Goal: Contribute content

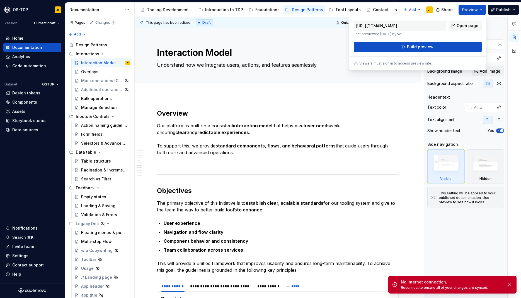
scroll to position [703, 0]
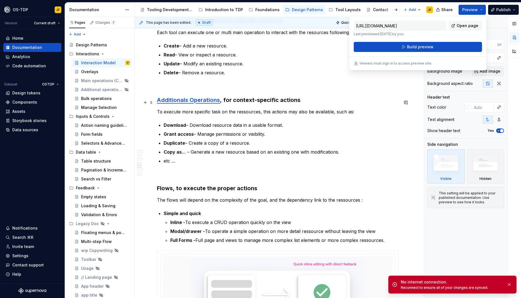
click at [307, 101] on h3 "Additionals Operations , for context-specific actions" at bounding box center [278, 100] width 242 height 8
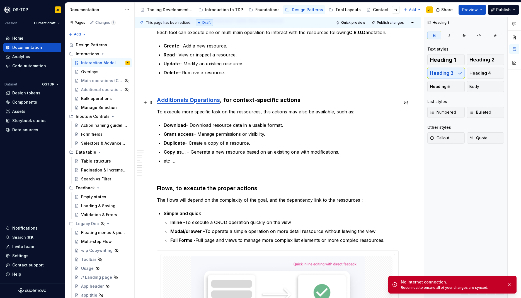
scroll to position [0, 0]
click at [184, 167] on div "**********" at bounding box center [278, 37] width 242 height 1263
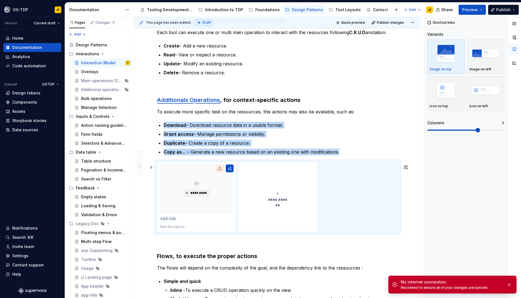
type textarea "*"
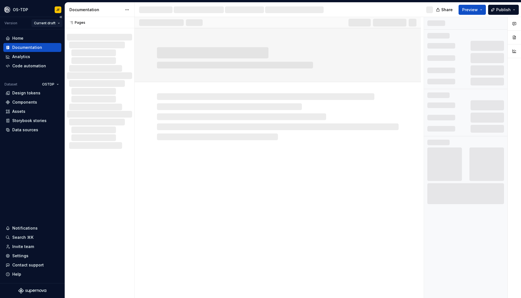
click at [57, 25] on html "OS-TDP JF Version Current draft Home Documentation Analytics Code automation Da…" at bounding box center [260, 149] width 521 height 298
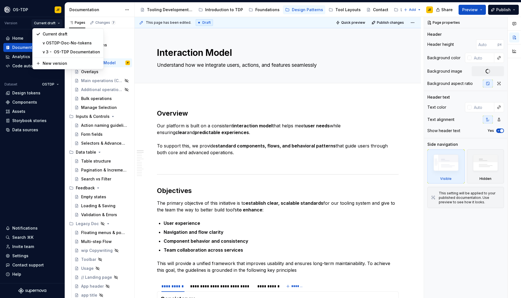
click at [15, 9] on html "OS-TDP JF Version Current draft Home Documentation Analytics Code automation Da…" at bounding box center [260, 149] width 521 height 298
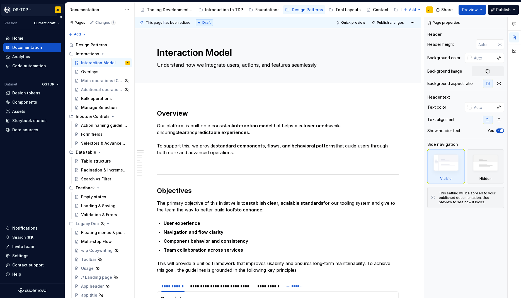
click at [26, 11] on html "OS-TDP JF Version Current draft Home Documentation Analytics Code automation Da…" at bounding box center [260, 149] width 521 height 298
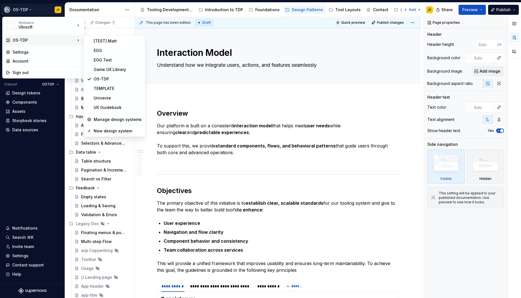
click at [232, 97] on html "OS-TDP JF Version Current draft Home Documentation Analytics Code automation Da…" at bounding box center [260, 149] width 521 height 298
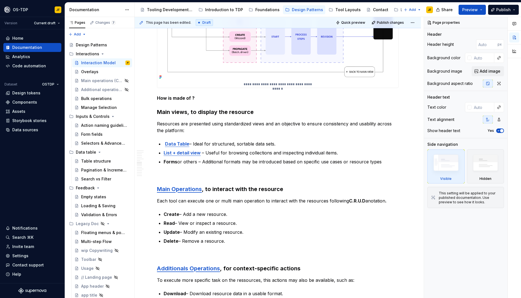
scroll to position [552, 0]
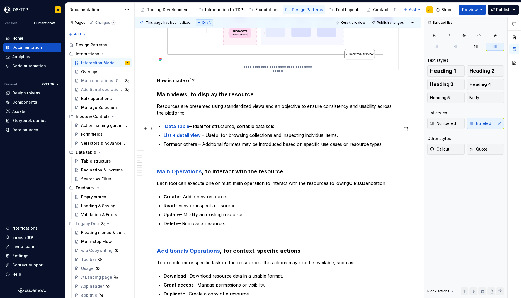
click at [190, 128] on p "Data Table – Ideal for structured, sortable data sets." at bounding box center [281, 126] width 235 height 7
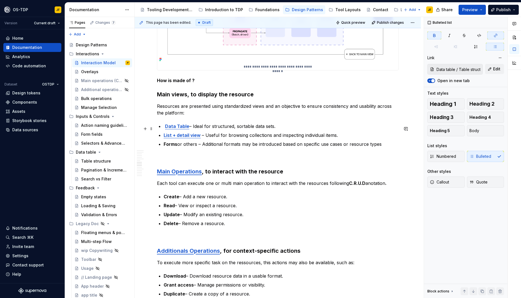
click at [179, 129] on strong "Data Table" at bounding box center [177, 126] width 24 height 6
click at [285, 126] on p "Data Table – Ideal for structured, sortable data sets." at bounding box center [281, 126] width 235 height 7
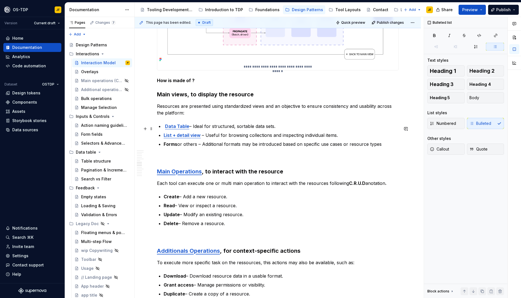
click at [176, 129] on strong "Data Table" at bounding box center [177, 126] width 24 height 6
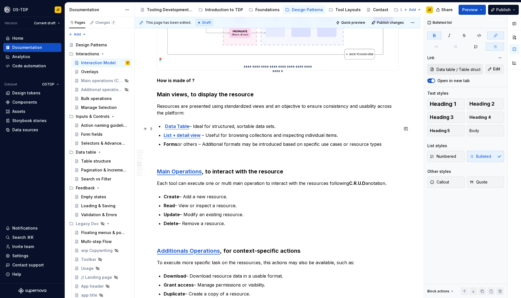
click at [287, 128] on p "Data Table – Ideal for structured, sortable data sets." at bounding box center [281, 126] width 235 height 7
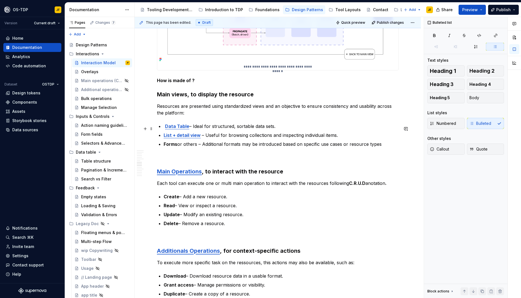
drag, startPoint x: 163, startPoint y: 128, endPoint x: 186, endPoint y: 128, distance: 22.9
click at [186, 128] on li "Data Table – Ideal for structured, sortable data sets." at bounding box center [281, 126] width 235 height 7
click at [177, 129] on strong "Data Table" at bounding box center [177, 126] width 24 height 6
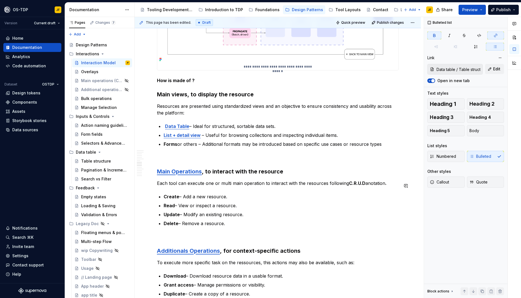
type textarea "*"
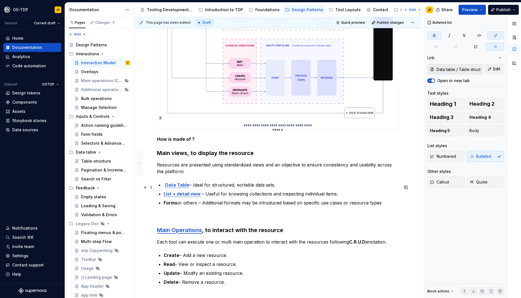
scroll to position [594, 0]
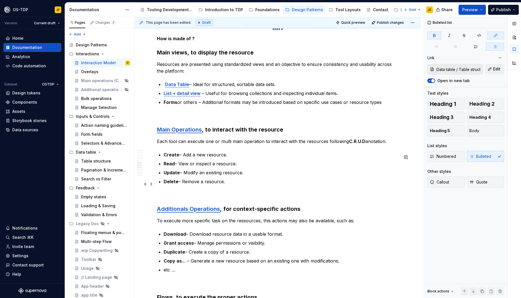
click at [230, 182] on p "Delete – Remove a resource." at bounding box center [281, 181] width 235 height 7
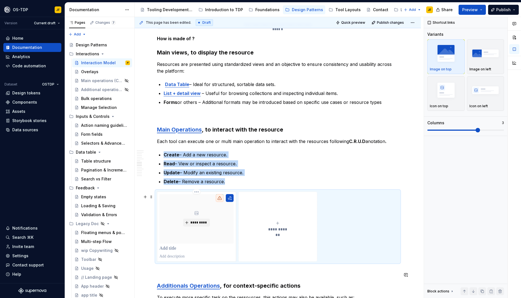
type textarea "*"
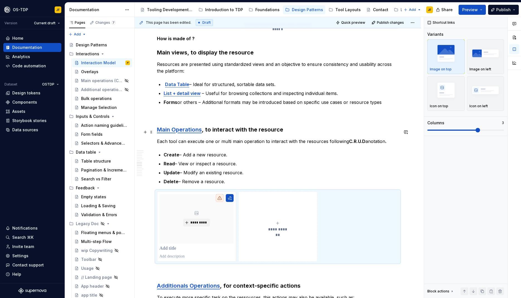
click at [196, 132] on strong "Main Operations" at bounding box center [179, 129] width 45 height 7
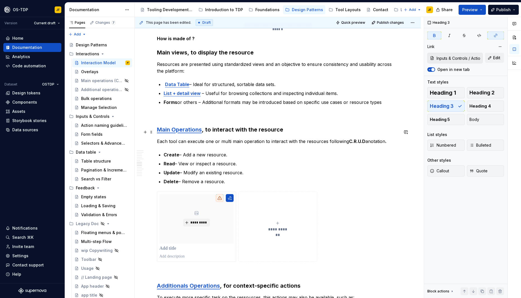
type input "Inputs & Controls / Action naming guidelines/ Main operations (CRUD)"
click at [473, 57] on input "Inputs & Controls / Action naming guidelines/ Main operations (CRUD)" at bounding box center [459, 58] width 48 height 10
click at [495, 58] on span "Edit" at bounding box center [497, 58] width 7 height 6
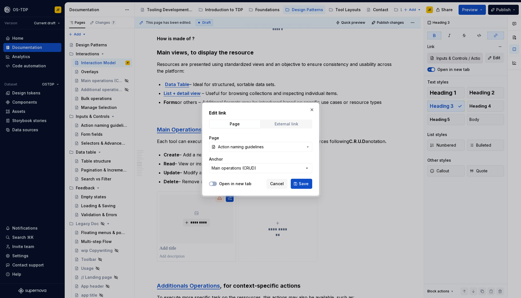
click at [279, 126] on div "External link" at bounding box center [287, 124] width 24 height 4
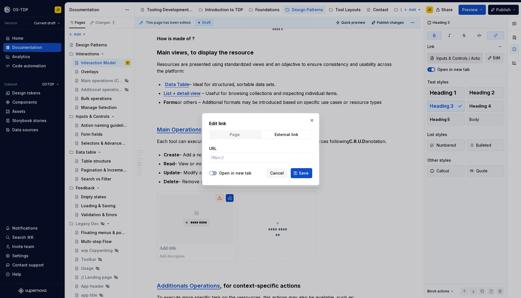
click at [241, 133] on span "Page" at bounding box center [235, 135] width 51 height 8
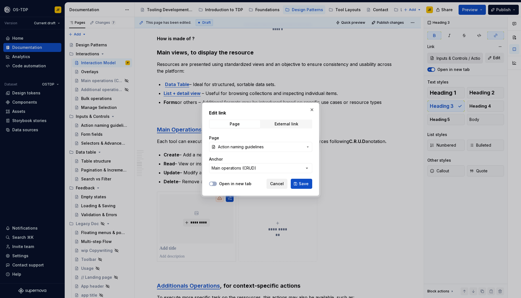
click at [276, 184] on span "Cancel" at bounding box center [277, 184] width 14 height 6
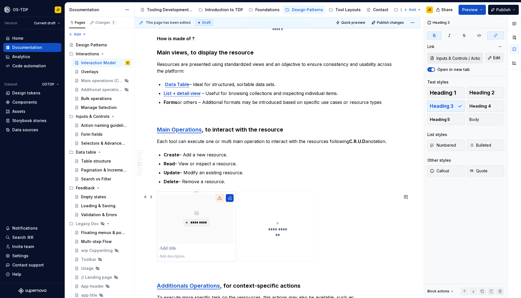
click at [172, 251] on p at bounding box center [197, 249] width 74 height 6
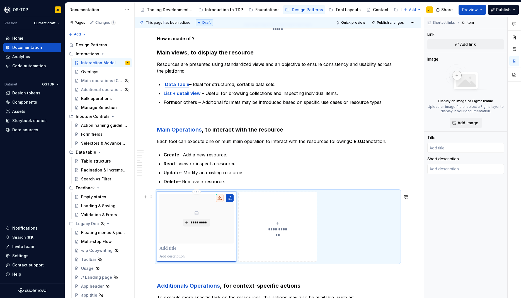
type textarea "*"
type input "m"
type textarea "*"
type input "ma"
type textarea "*"
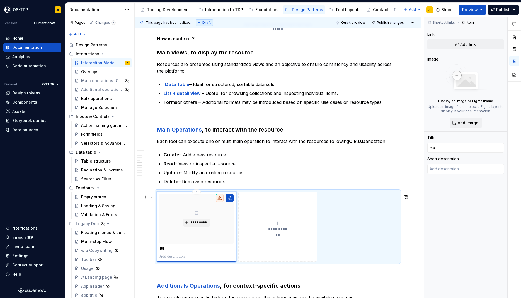
type input "mai"
type textarea "*"
type input "main"
type textarea "*"
type input "main"
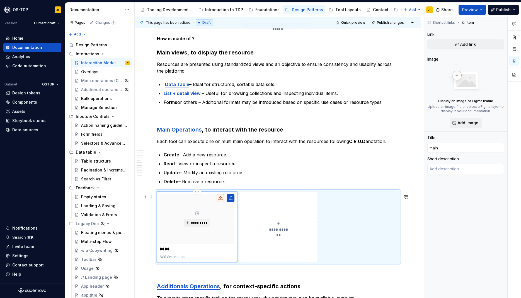
type textarea "*"
type input "main O"
type textarea "*"
type input "main Op"
type textarea "*"
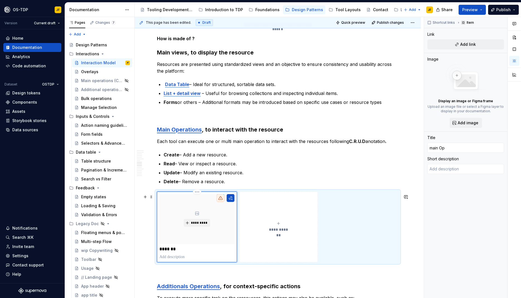
type input "main Ope"
type textarea "*"
type input "main Oper"
type textarea "*"
type input "main Opera"
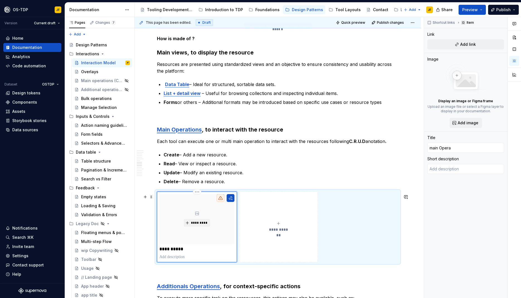
type textarea "*"
type input "main Operat"
type textarea "*"
type input "main Operati"
type textarea "*"
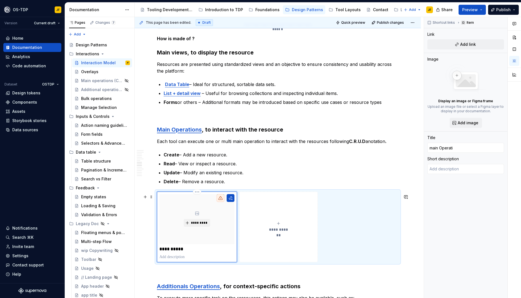
type input "main Operatio"
type textarea "*"
type input "main Operation"
type textarea "*"
type input "ain Operation"
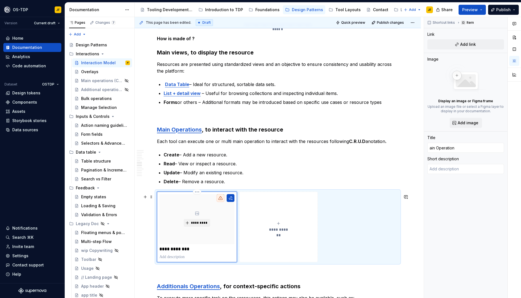
type textarea "*"
type input "Main Operation"
type textarea "*"
type input "Main Operations"
click at [181, 133] on strong "Main Operations" at bounding box center [179, 129] width 45 height 7
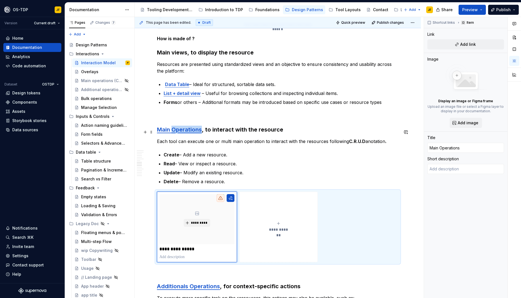
click at [181, 133] on strong "Main Operations" at bounding box center [179, 129] width 45 height 7
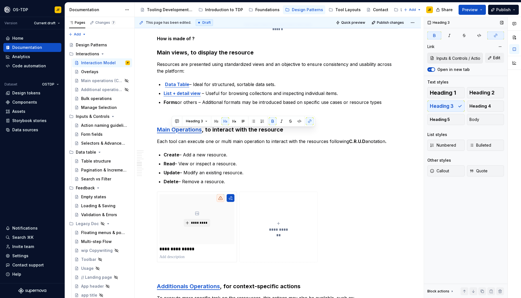
click at [470, 61] on input "Inputs & Controls / Action naming guidelines/ Main operations (CRUD)" at bounding box center [459, 58] width 48 height 10
drag, startPoint x: 437, startPoint y: 57, endPoint x: 492, endPoint y: 64, distance: 55.6
click at [492, 64] on div "Inputs & Controls / Action naming guidelines/ Main operations (CRUD) Edit Open …" at bounding box center [466, 63] width 77 height 20
click at [183, 252] on p "**********" at bounding box center [197, 249] width 75 height 6
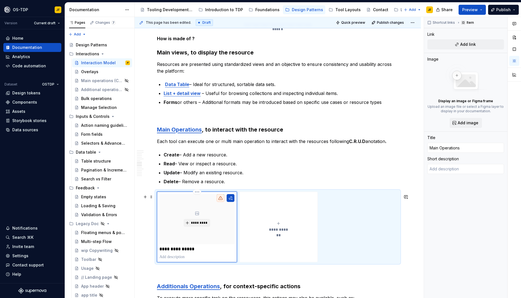
click at [200, 251] on p "**********" at bounding box center [197, 249] width 75 height 6
drag, startPoint x: 201, startPoint y: 251, endPoint x: 158, endPoint y: 249, distance: 43.3
click at [158, 249] on div "**********" at bounding box center [197, 226] width 80 height 71
click at [467, 44] on span "Add link" at bounding box center [469, 45] width 16 height 6
type textarea "*"
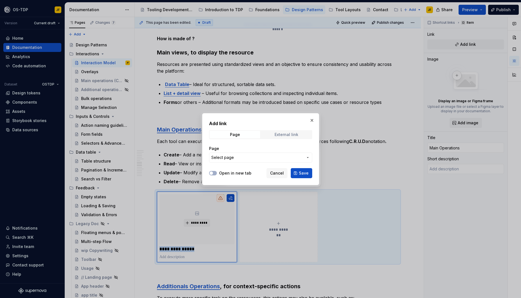
click at [284, 134] on div "External link" at bounding box center [287, 134] width 24 height 4
click at [242, 158] on input "URL" at bounding box center [260, 157] width 103 height 10
paste input "Inputs & Controls / Actio"
type input "Inputs & Controls / Actio"
drag, startPoint x: 278, startPoint y: 156, endPoint x: 201, endPoint y: 155, distance: 77.0
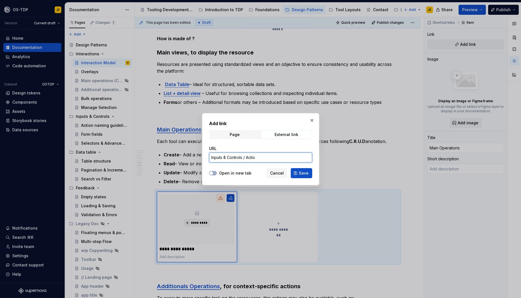
click at [209, 155] on input "Inputs & Controls / Actio" at bounding box center [260, 157] width 103 height 10
click at [276, 135] on div "External link" at bounding box center [287, 134] width 24 height 4
click at [243, 135] on span "Page" at bounding box center [235, 135] width 51 height 8
click at [266, 159] on span "Select page" at bounding box center [257, 158] width 92 height 6
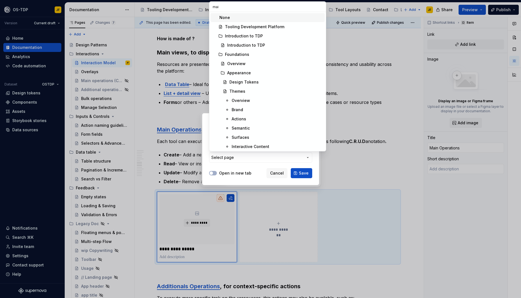
type input "main"
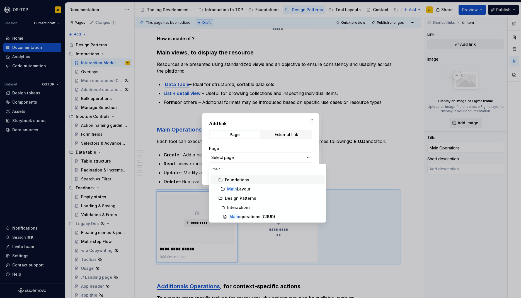
type textarea "*"
type input "main"
click at [261, 218] on div "Main operations (CRUD)" at bounding box center [253, 217] width 46 height 6
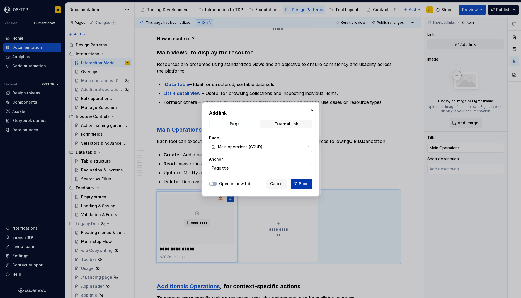
click at [304, 182] on span "Save" at bounding box center [304, 184] width 10 height 6
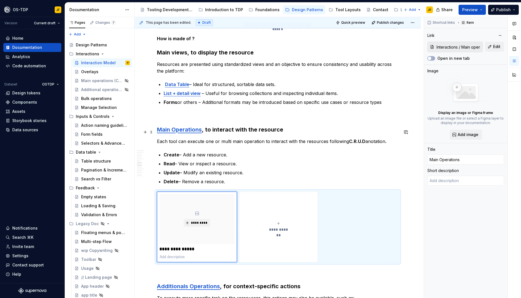
click at [183, 132] on strong "Main Operations" at bounding box center [179, 129] width 45 height 7
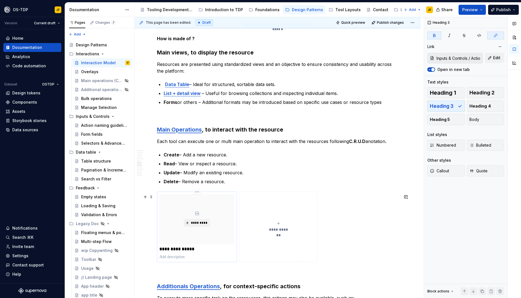
click at [182, 249] on p "**********" at bounding box center [197, 249] width 75 height 6
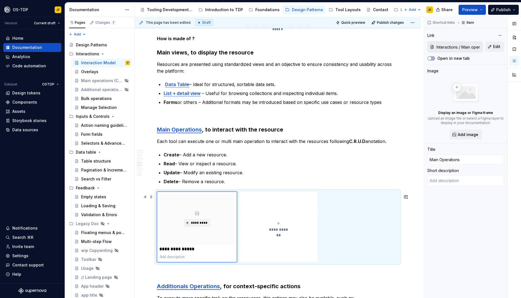
click at [275, 206] on button "**********" at bounding box center [278, 226] width 79 height 71
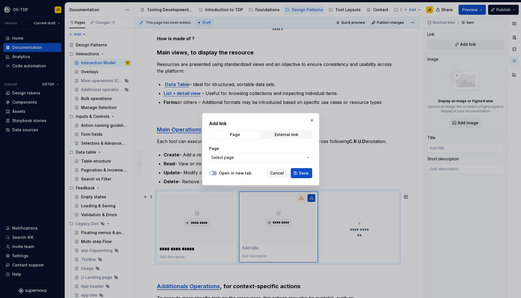
type textarea "*"
click at [281, 171] on span "Cancel" at bounding box center [277, 173] width 14 height 6
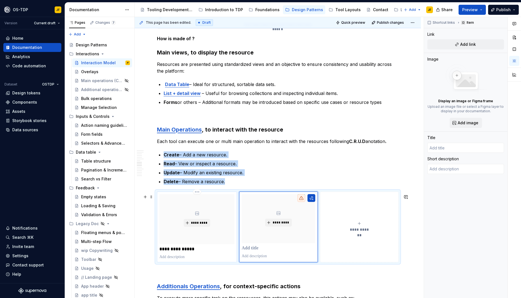
click at [189, 202] on div "*********" at bounding box center [197, 219] width 75 height 50
type textarea "*"
type input "Main Operations"
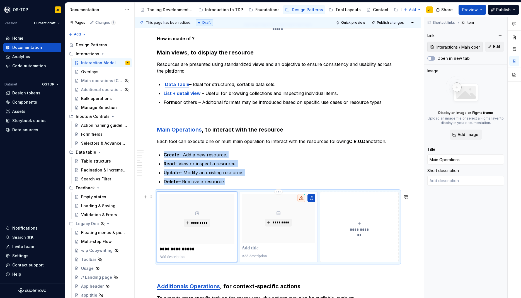
type textarea "*"
click at [253, 199] on div "*********" at bounding box center [279, 218] width 74 height 49
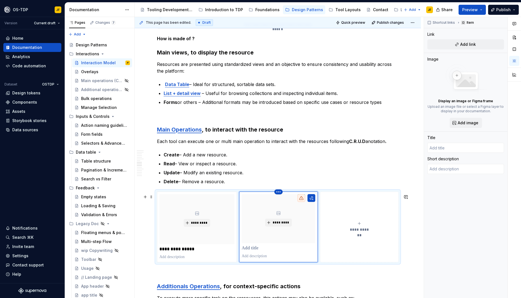
click at [281, 194] on html "OS-TDP JF Version Current draft Home Documentation Analytics Code automation Da…" at bounding box center [260, 149] width 521 height 298
click at [297, 205] on div "Delete item" at bounding box center [304, 204] width 36 height 6
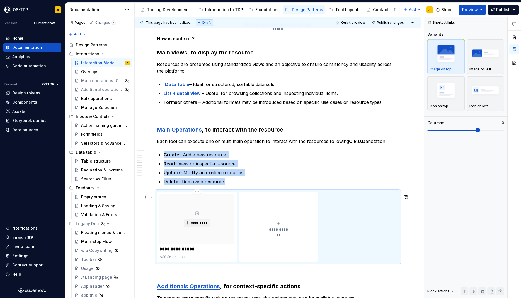
click at [218, 206] on div "*********" at bounding box center [197, 219] width 75 height 50
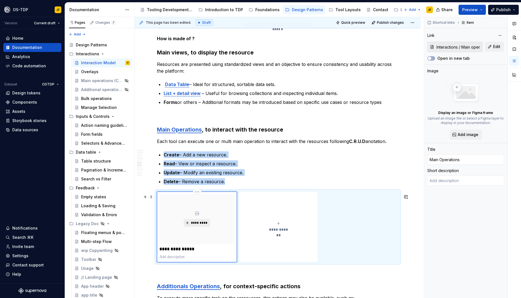
click at [197, 224] on span "*********" at bounding box center [199, 222] width 17 height 4
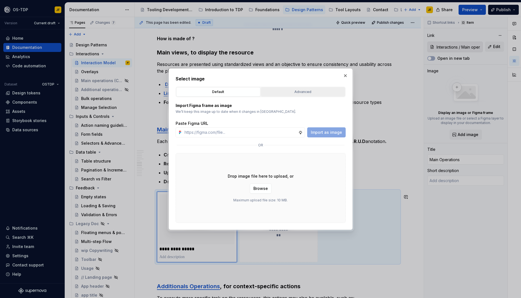
click at [301, 93] on div "Advanced" at bounding box center [303, 92] width 80 height 6
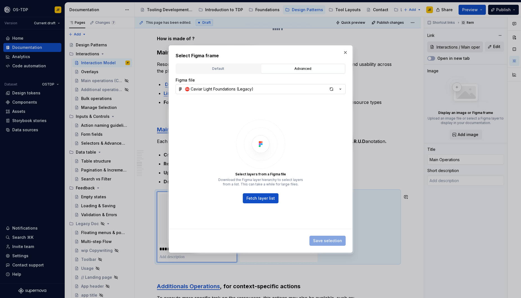
click at [342, 90] on icon "button" at bounding box center [341, 89] width 6 height 6
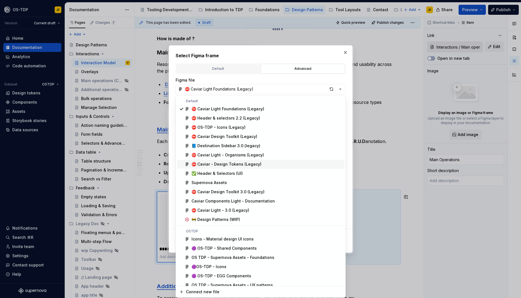
scroll to position [5, 0]
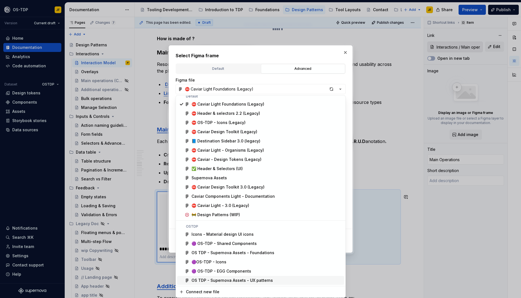
click at [246, 281] on div "OS TDP - Supernova Assets - UX patterns" at bounding box center [232, 280] width 81 height 6
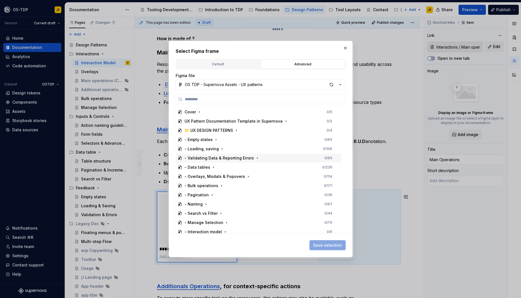
scroll to position [3, 0]
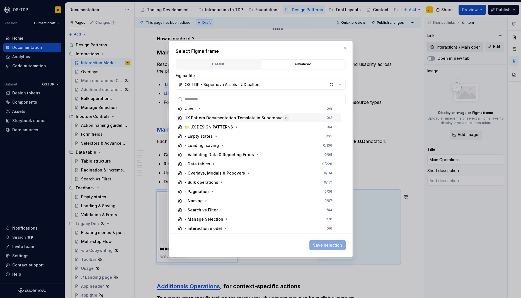
click at [284, 118] on icon "button" at bounding box center [286, 118] width 4 height 4
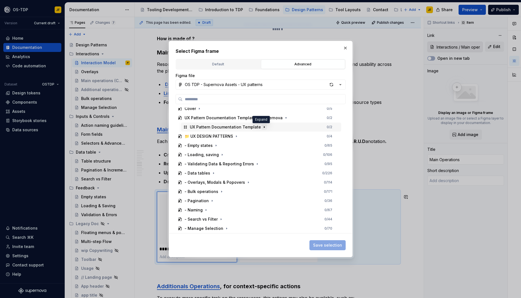
click at [262, 128] on icon "button" at bounding box center [264, 127] width 4 height 4
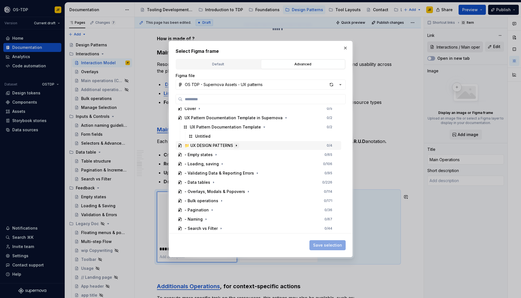
click at [239, 146] on icon "button" at bounding box center [236, 145] width 4 height 4
click at [215, 165] on icon "button" at bounding box center [215, 164] width 4 height 4
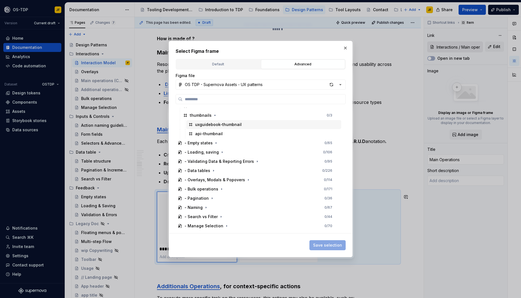
scroll to position [54, 0]
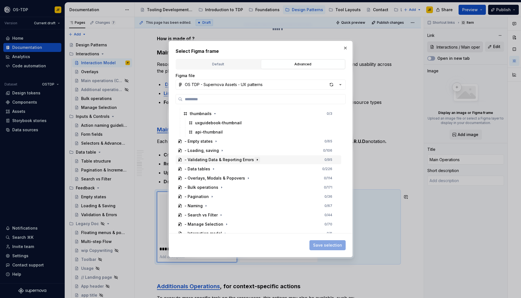
click at [257, 159] on icon "button" at bounding box center [257, 159] width 1 height 1
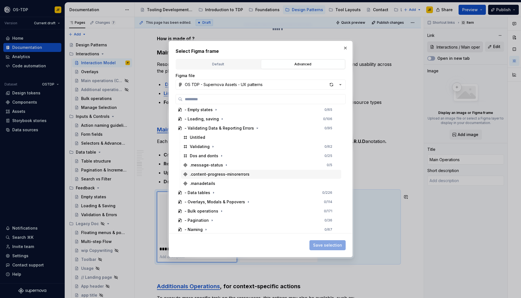
scroll to position [104, 0]
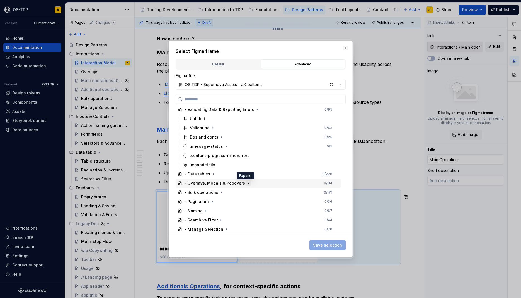
click at [247, 184] on icon "button" at bounding box center [248, 183] width 4 height 4
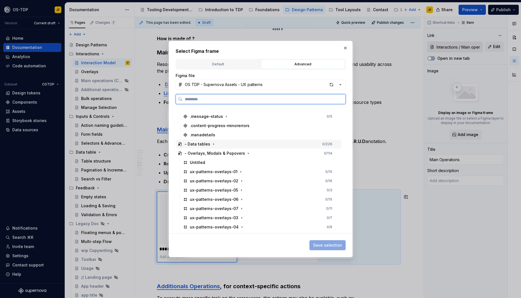
scroll to position [154, 0]
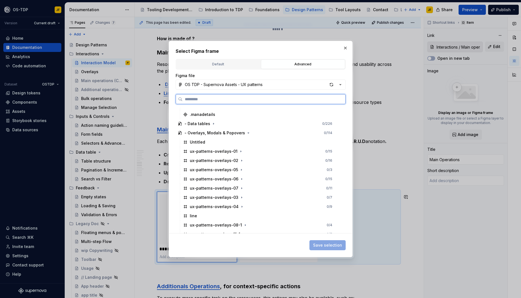
type textarea "*"
